Goal: Task Accomplishment & Management: Use online tool/utility

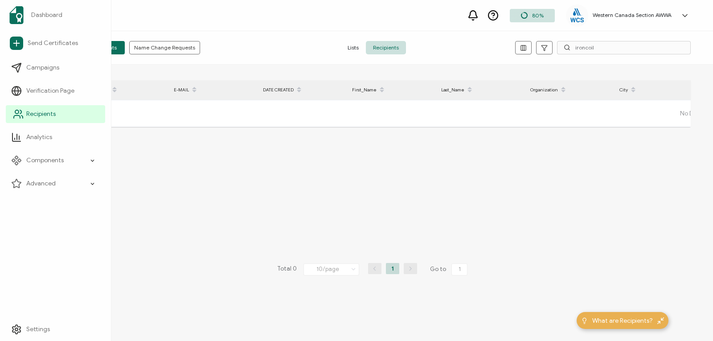
click at [14, 114] on icon at bounding box center [18, 114] width 11 height 11
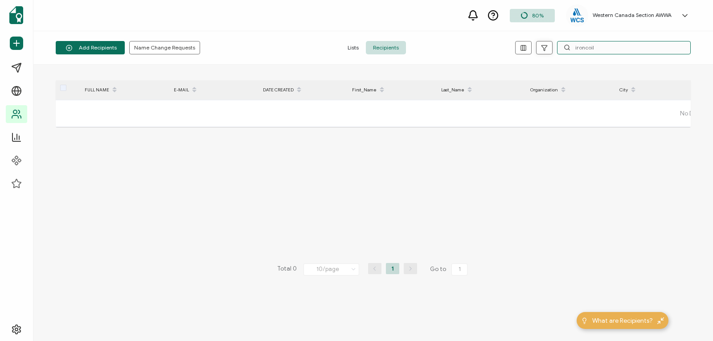
drag, startPoint x: 602, startPoint y: 49, endPoint x: 546, endPoint y: 42, distance: 56.1
click at [546, 42] on div "ironcoil" at bounding box center [585, 47] width 212 height 13
paste input "[PERSON_NAME][EMAIL_ADDRESS][DOMAIN_NAME]"
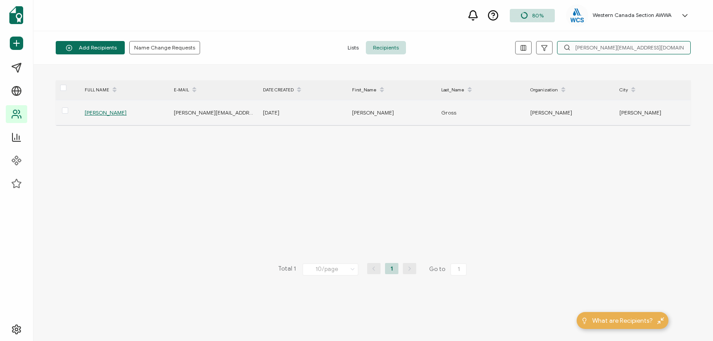
type input "[PERSON_NAME][EMAIL_ADDRESS][DOMAIN_NAME]"
click at [103, 111] on span "[PERSON_NAME]" at bounding box center [106, 112] width 42 height 7
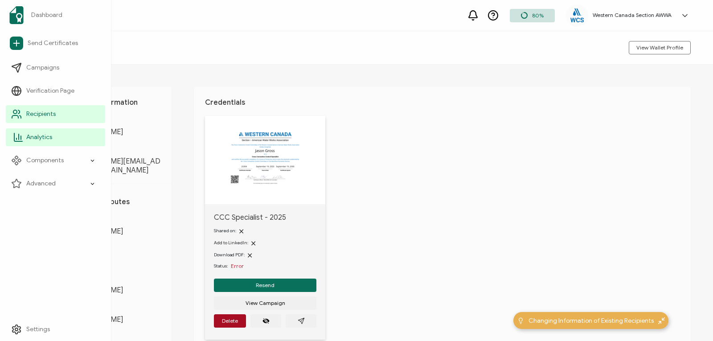
click at [31, 138] on span "Analytics" at bounding box center [39, 137] width 26 height 9
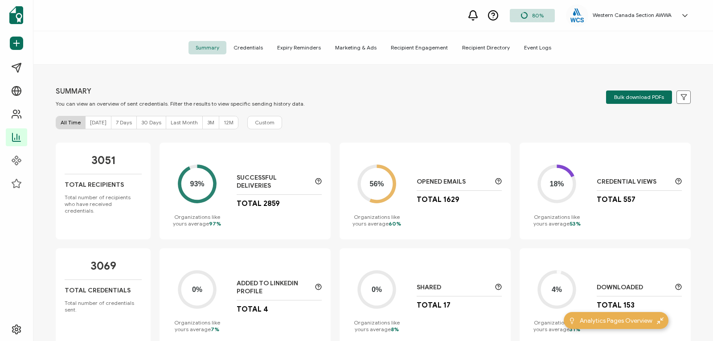
click at [252, 46] on span "Credentials" at bounding box center [248, 47] width 44 height 13
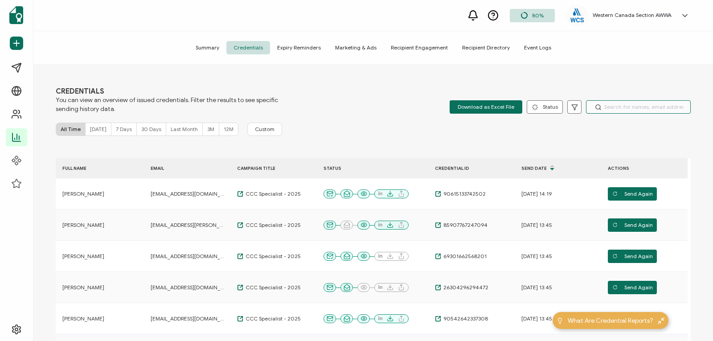
click at [630, 101] on input "text" at bounding box center [638, 106] width 105 height 13
paste input "[PERSON_NAME][EMAIL_ADDRESS][DOMAIN_NAME]"
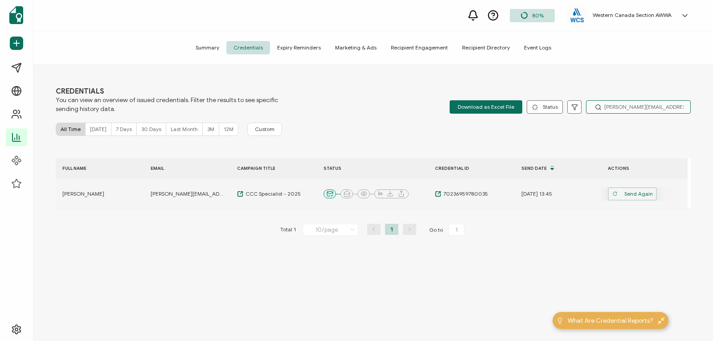
type input "[PERSON_NAME][EMAIL_ADDRESS][DOMAIN_NAME]"
click at [628, 192] on span "Send Again" at bounding box center [632, 193] width 41 height 13
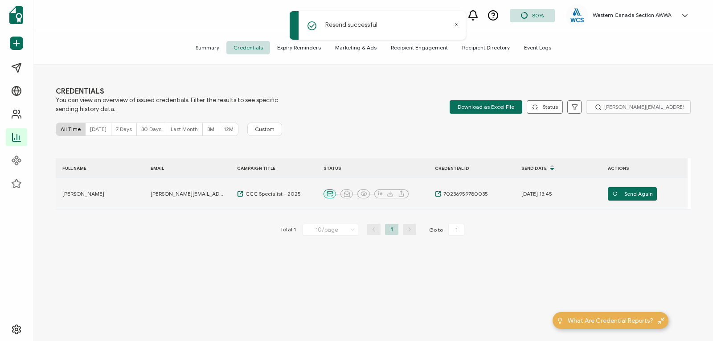
drag, startPoint x: 58, startPoint y: 196, endPoint x: 626, endPoint y: 202, distance: 568.5
click at [626, 202] on tr "[PERSON_NAME] [PERSON_NAME][EMAIL_ADDRESS][DOMAIN_NAME] CCC Specialist - 2025 7…" at bounding box center [372, 193] width 632 height 31
copy colgroup
